Goal: Task Accomplishment & Management: Use online tool/utility

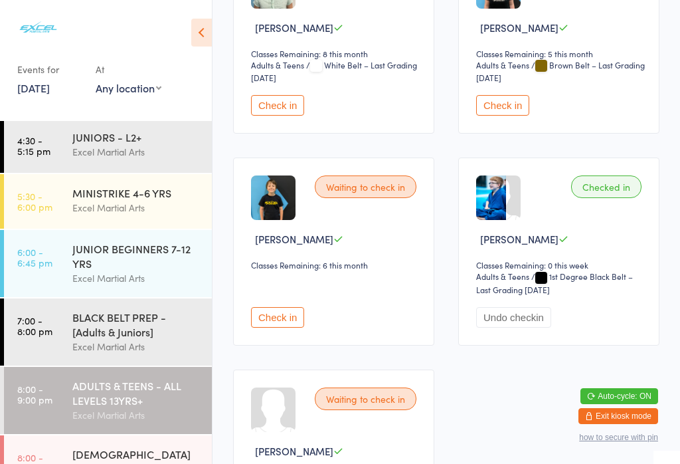
scroll to position [2832, 0]
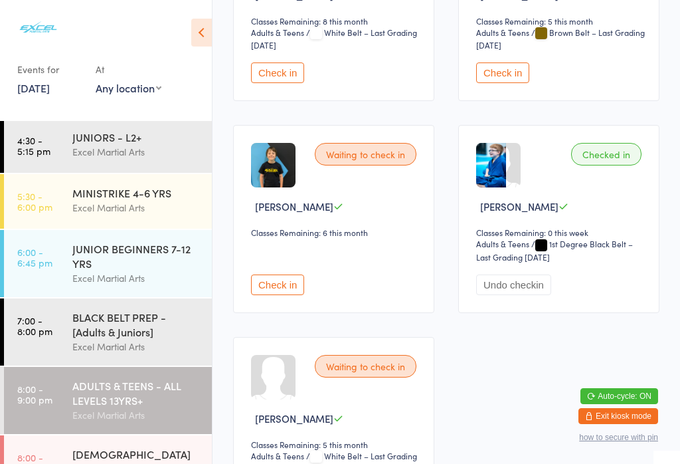
click at [522, 83] on button "Check in" at bounding box center [502, 72] width 53 height 21
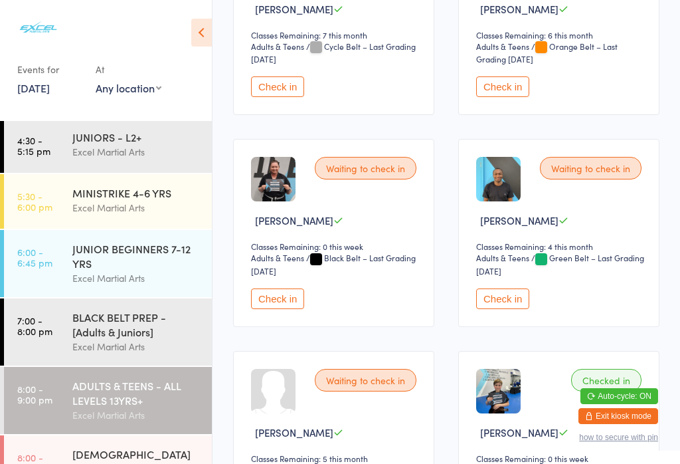
scroll to position [528, 0]
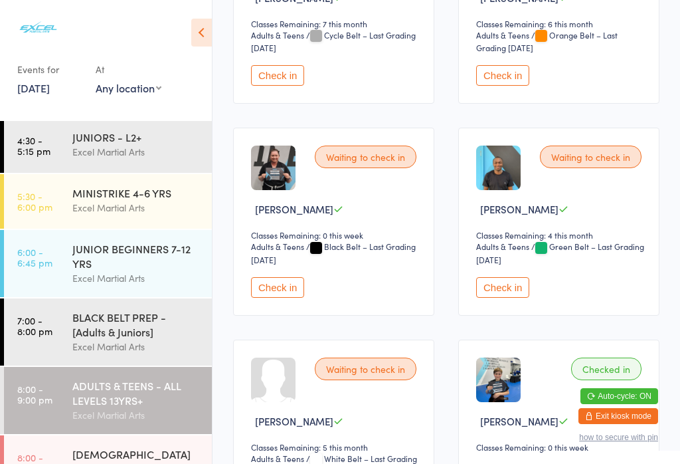
click at [279, 298] on button "Check in" at bounding box center [277, 287] width 53 height 21
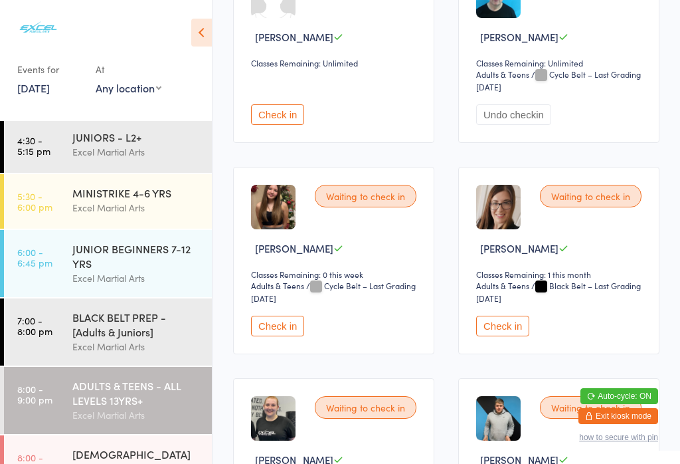
scroll to position [2176, 0]
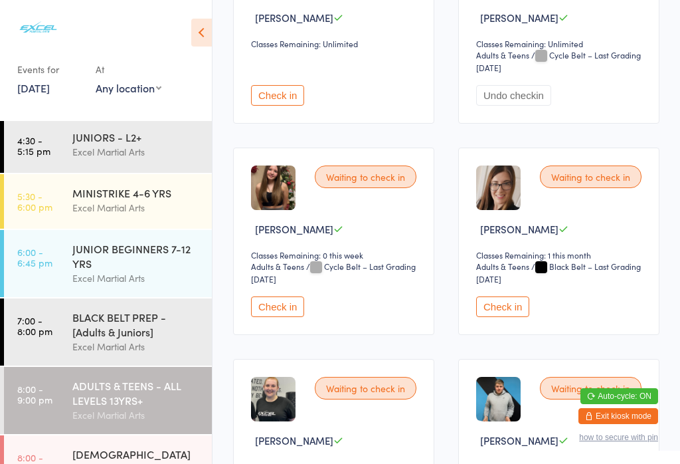
click at [506, 317] on button "Check in" at bounding box center [502, 306] width 53 height 21
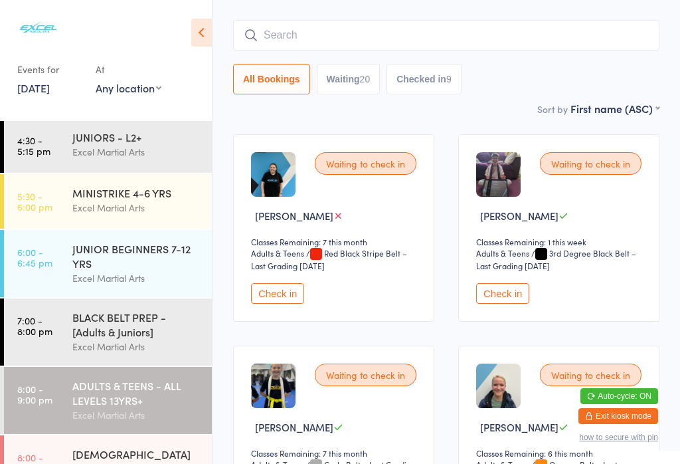
scroll to position [100, 0]
click at [135, 407] on div "ADULTS & TEENS - ALL LEVELS 13YRS+" at bounding box center [136, 392] width 128 height 29
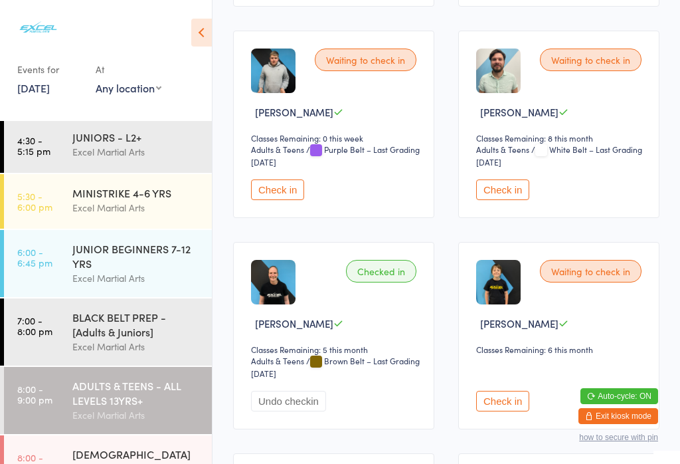
scroll to position [2694, 0]
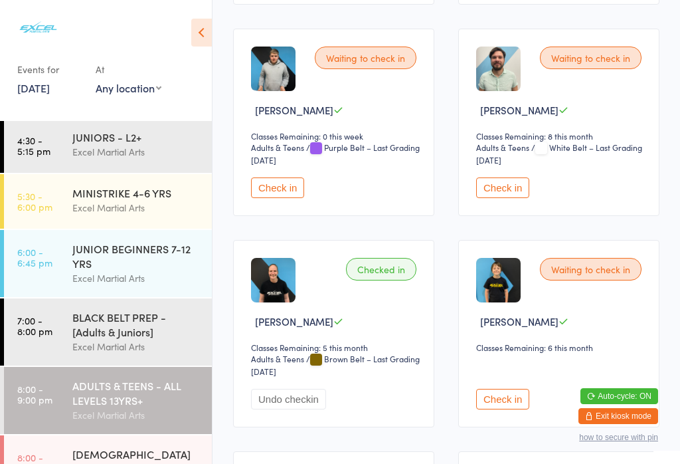
click at [517, 198] on button "Check in" at bounding box center [502, 187] width 53 height 21
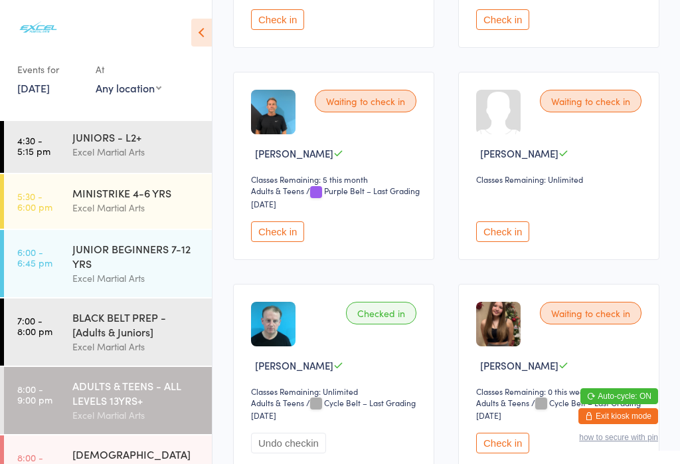
scroll to position [2015, 0]
click at [285, 243] on button "Check in" at bounding box center [277, 232] width 53 height 21
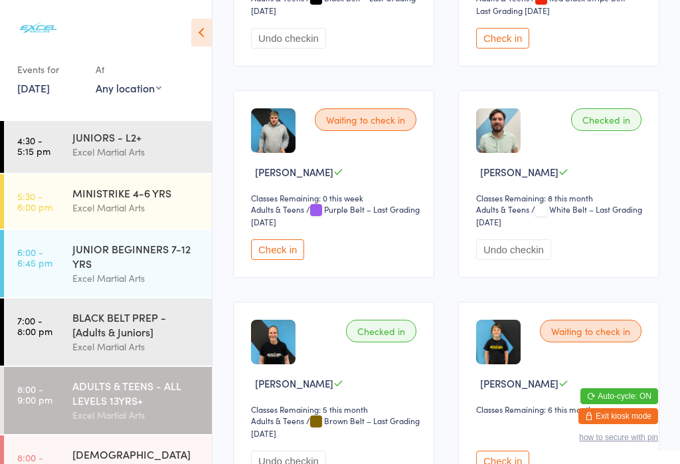
scroll to position [2650, 0]
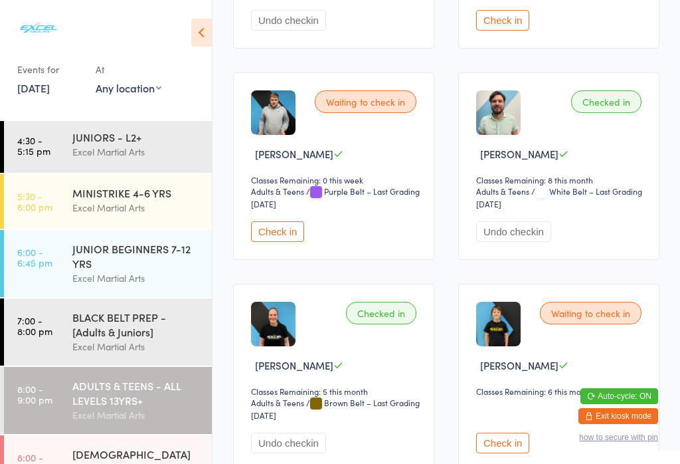
click at [284, 242] on button "Check in" at bounding box center [277, 231] width 53 height 21
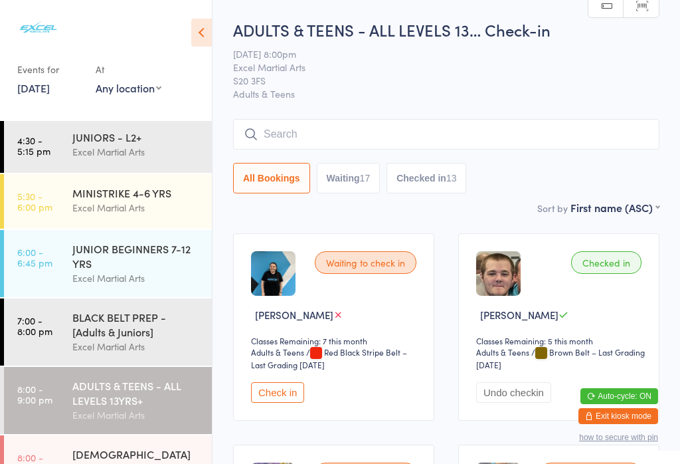
scroll to position [0, 0]
click at [306, 130] on input "search" at bounding box center [446, 134] width 427 height 31
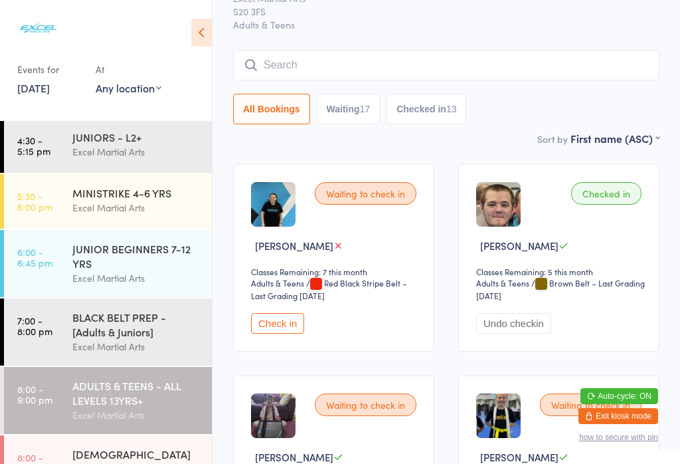
scroll to position [120, 0]
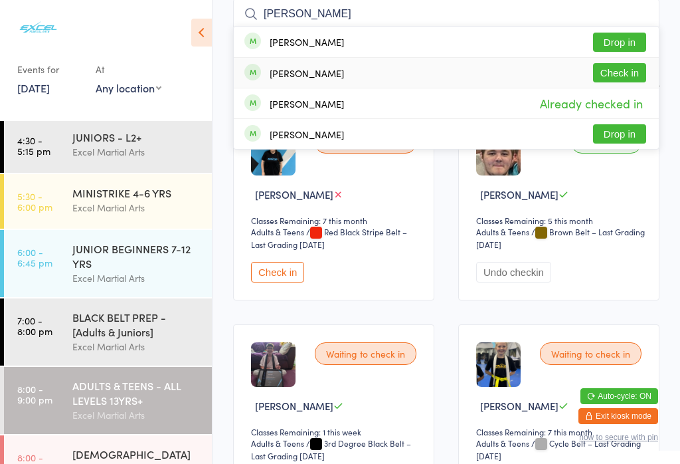
type input "[PERSON_NAME]"
click at [290, 74] on div "[PERSON_NAME]" at bounding box center [307, 73] width 74 height 11
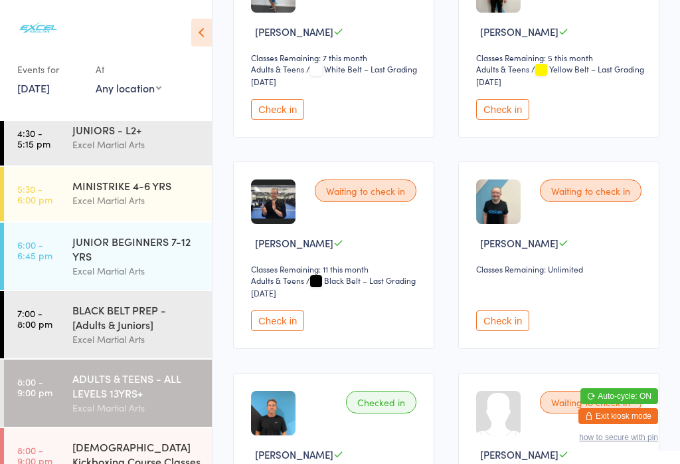
scroll to position [1720, 0]
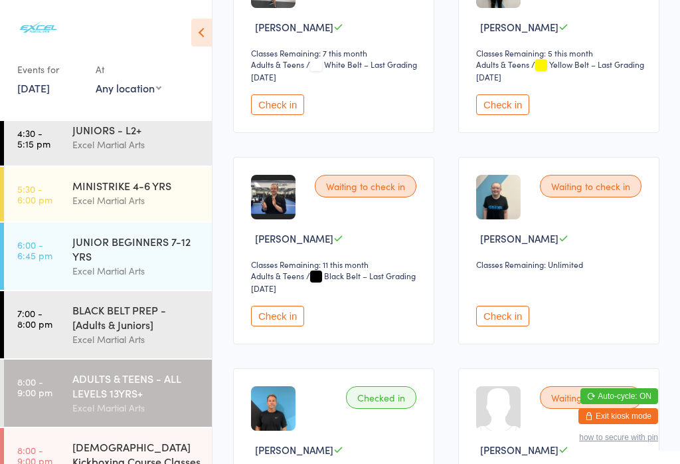
click at [519, 326] on button "Check in" at bounding box center [502, 316] width 53 height 21
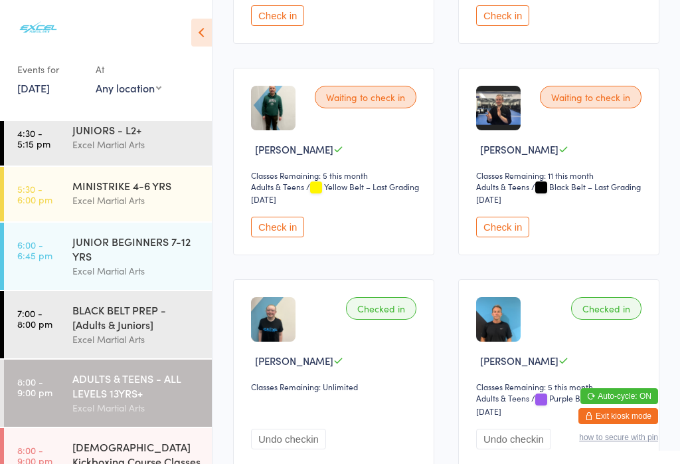
scroll to position [1848, 0]
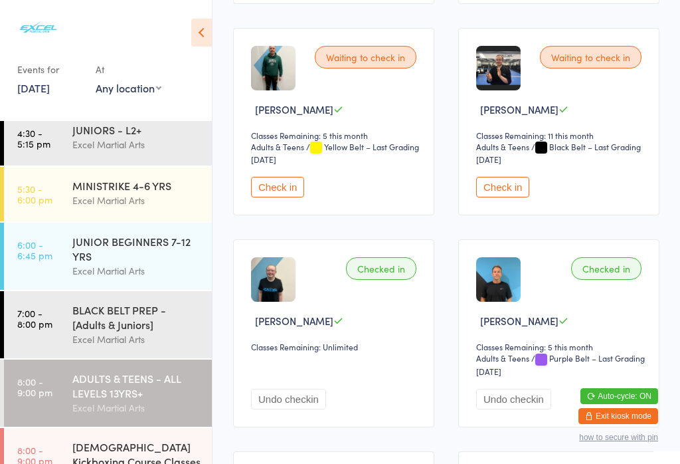
click at [512, 197] on button "Check in" at bounding box center [502, 187] width 53 height 21
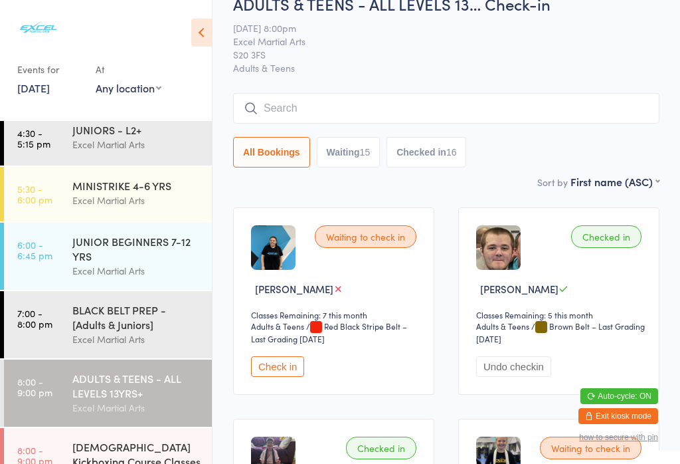
scroll to position [29, 0]
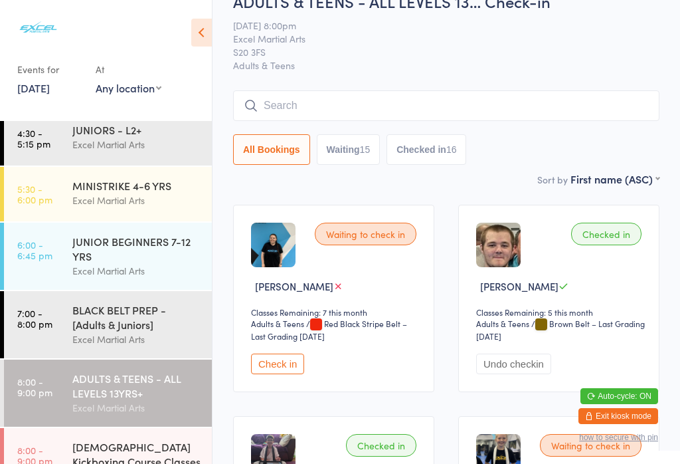
click at [356, 163] on button "Waiting 15" at bounding box center [349, 149] width 64 height 31
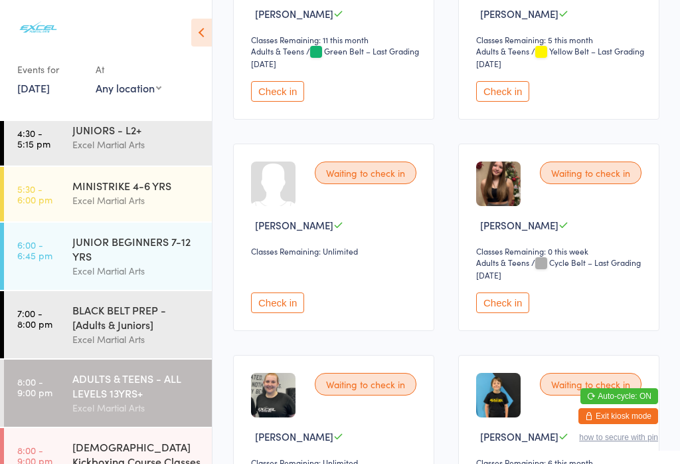
scroll to position [1147, 0]
click at [291, 312] on button "Check in" at bounding box center [277, 302] width 53 height 21
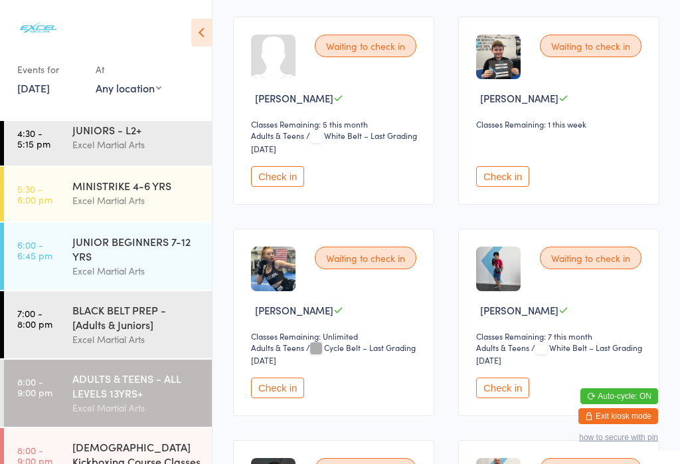
scroll to position [635, 0]
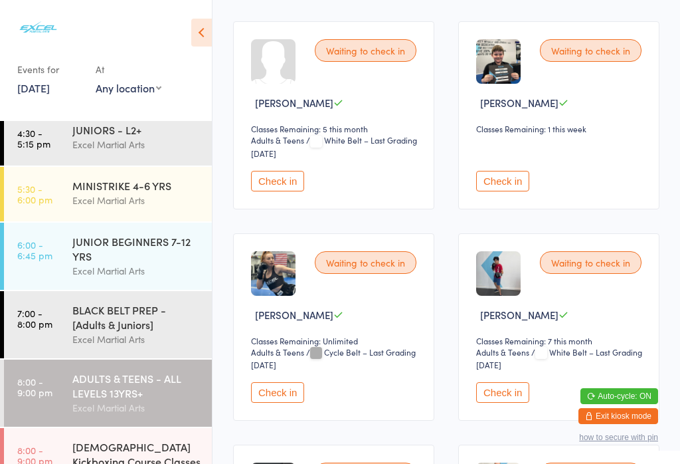
click at [269, 191] on button "Check in" at bounding box center [277, 181] width 53 height 21
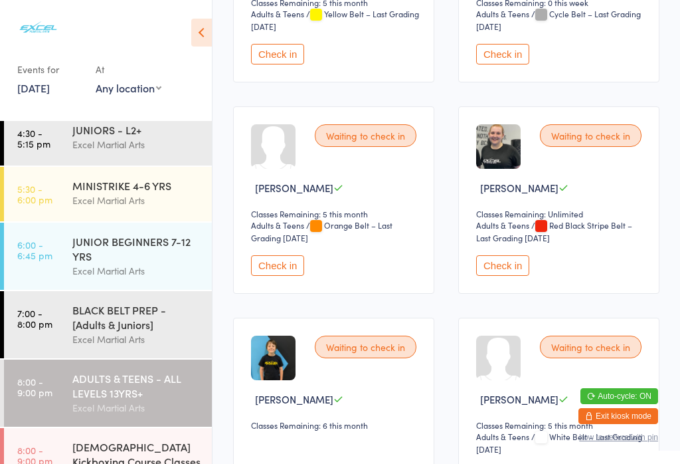
click at [276, 276] on button "Check in" at bounding box center [277, 265] width 53 height 21
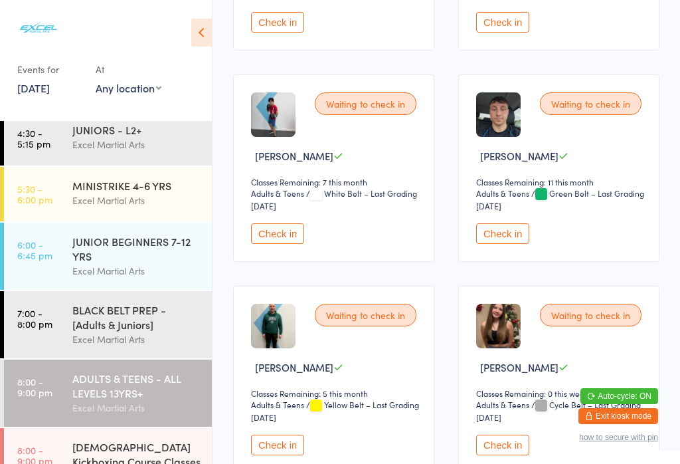
scroll to position [780, 0]
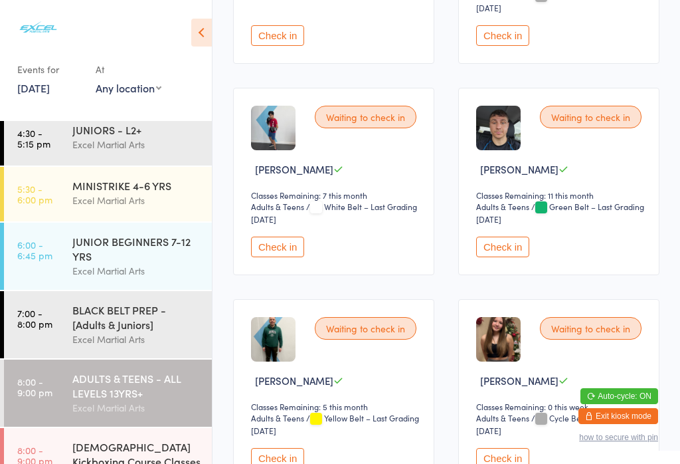
click at [286, 257] on button "Check in" at bounding box center [277, 247] width 53 height 21
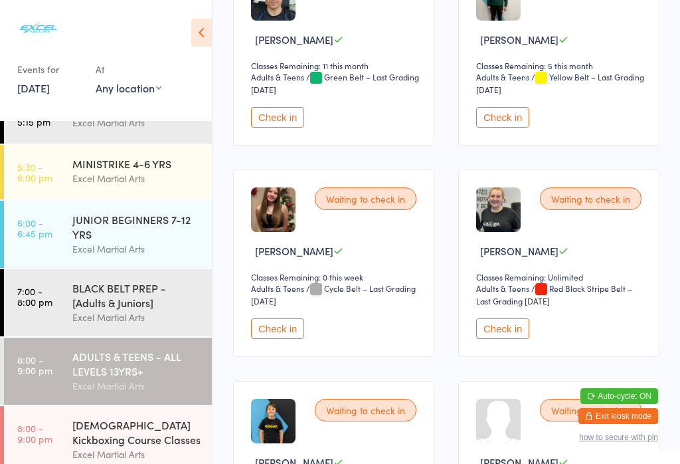
scroll to position [905, 0]
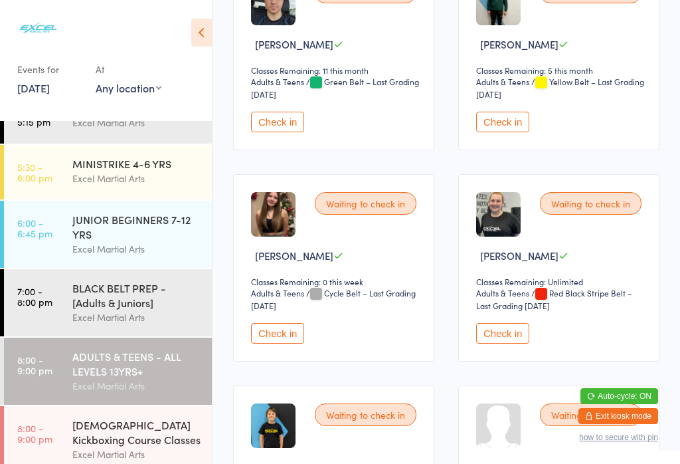
click at [276, 132] on button "Check in" at bounding box center [277, 122] width 53 height 21
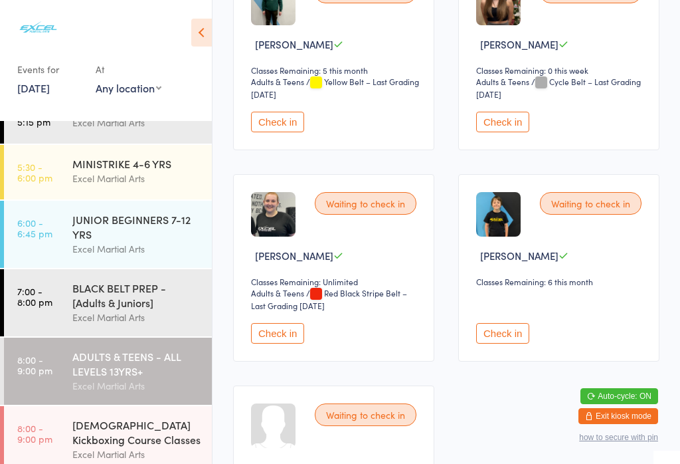
click at [298, 344] on button "Check in" at bounding box center [277, 333] width 53 height 21
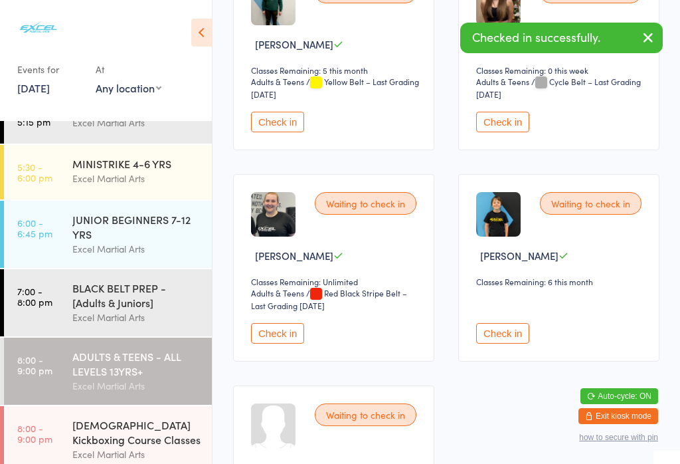
scroll to position [904, 0]
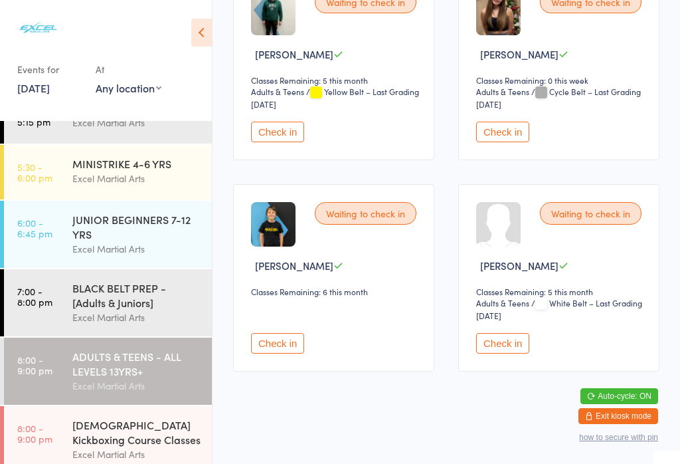
click at [273, 353] on button "Check in" at bounding box center [277, 343] width 53 height 21
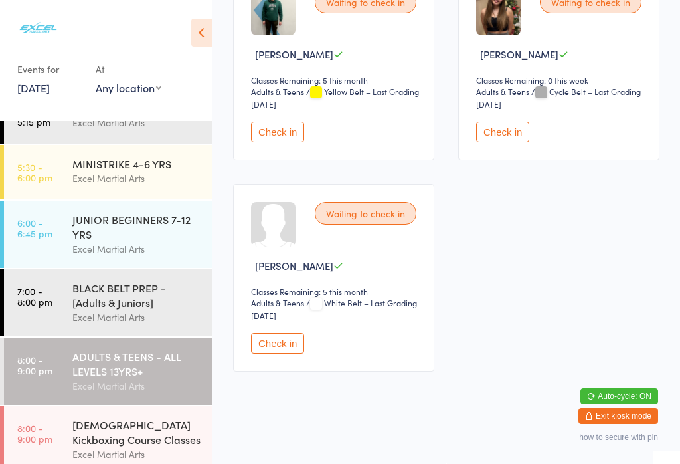
click at [293, 351] on button "Check in" at bounding box center [277, 343] width 53 height 21
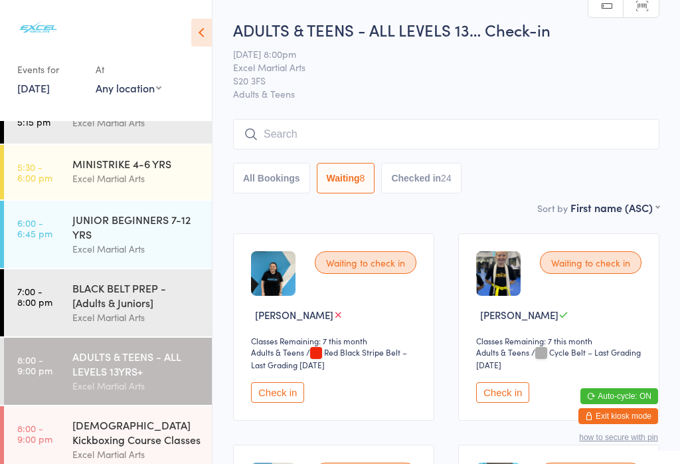
scroll to position [9, 0]
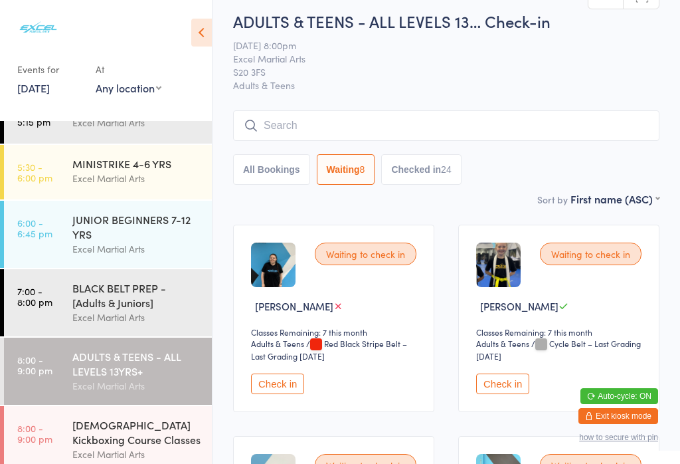
click at [356, 176] on button "Waiting 8" at bounding box center [346, 169] width 58 height 31
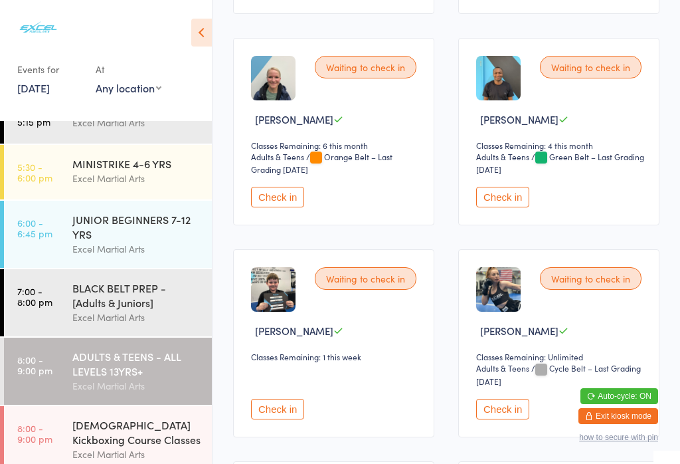
scroll to position [401, 0]
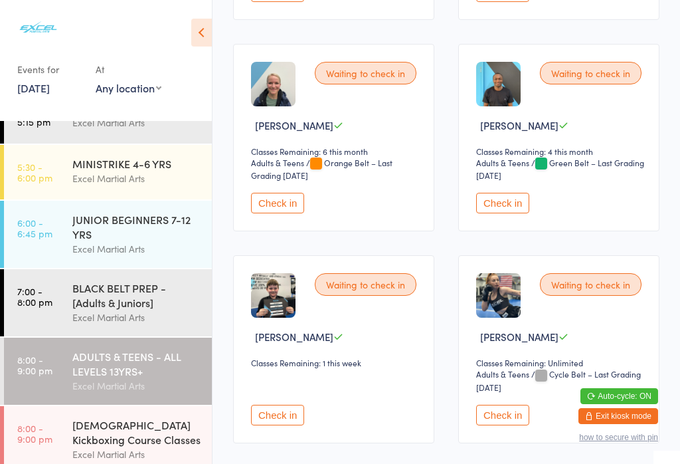
click at [503, 209] on button "Check in" at bounding box center [502, 203] width 53 height 21
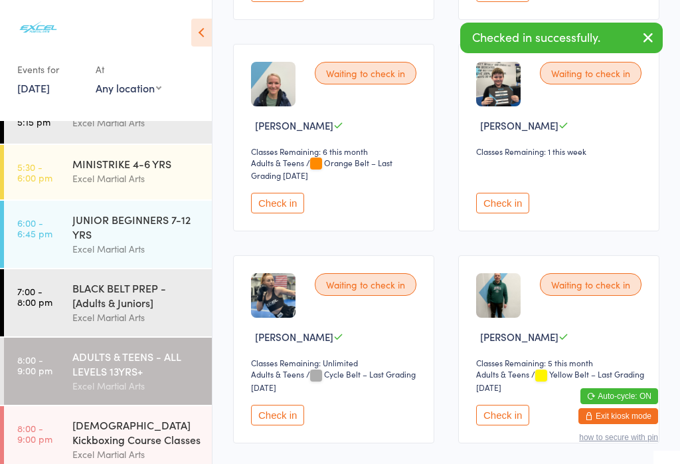
click at [268, 213] on button "Check in" at bounding box center [277, 203] width 53 height 21
